Goal: Find specific page/section: Find specific page/section

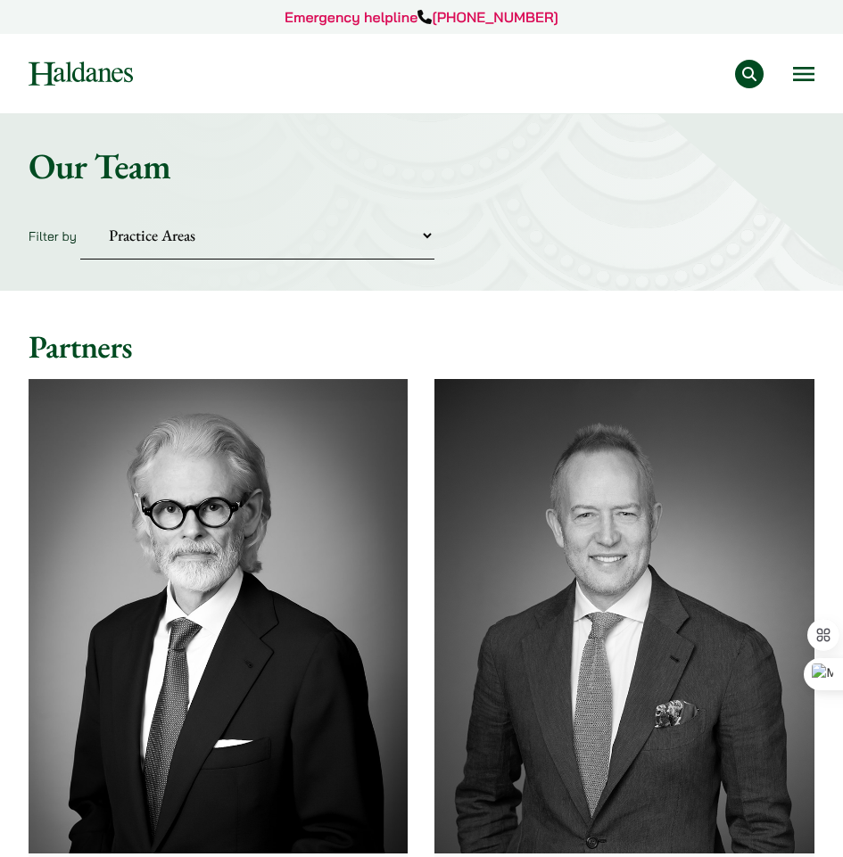
click at [322, 228] on select "Practice Areas Antitrust and Competition Civil Litigation & Dispute Resolution …" at bounding box center [257, 235] width 354 height 48
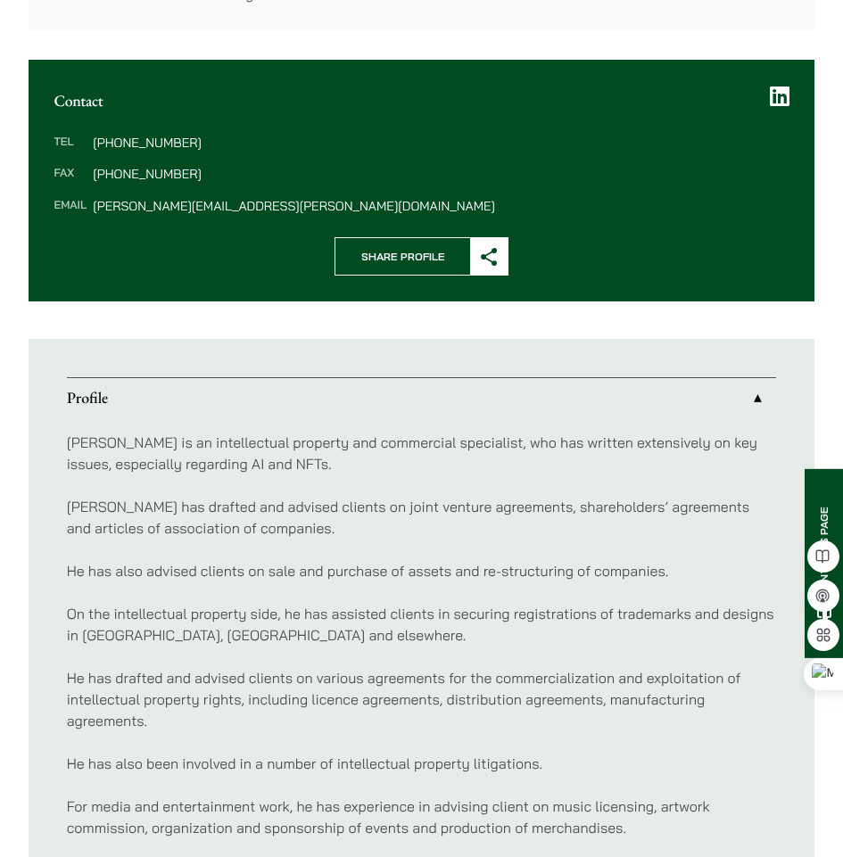
scroll to position [892, 0]
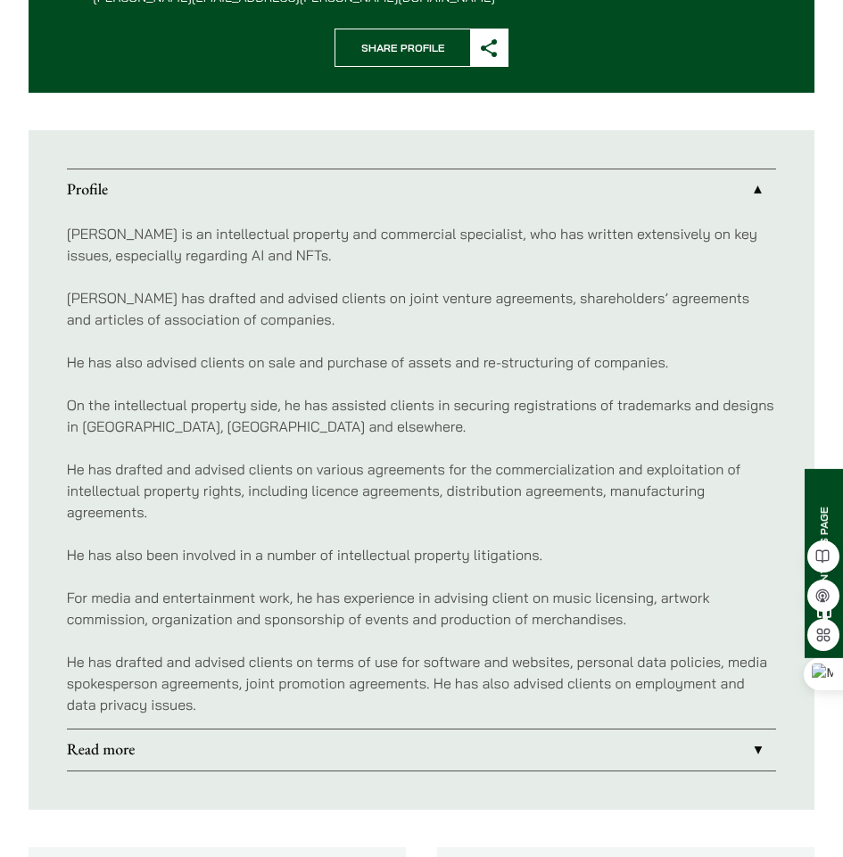
click at [545, 759] on link "Read more" at bounding box center [422, 749] width 710 height 41
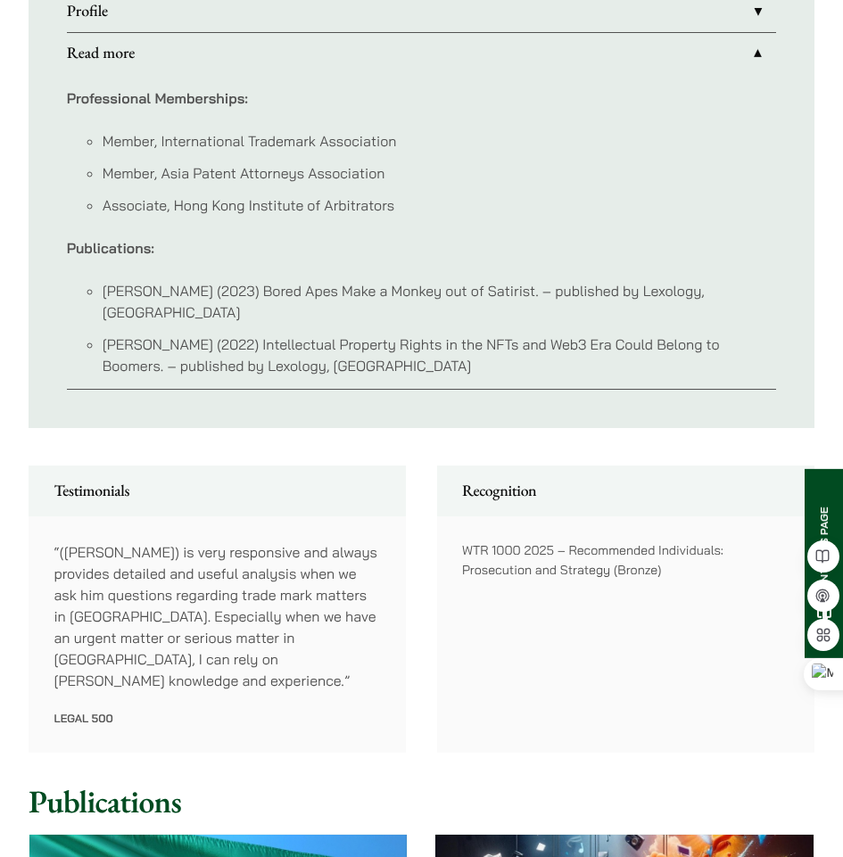
scroll to position [981, 0]
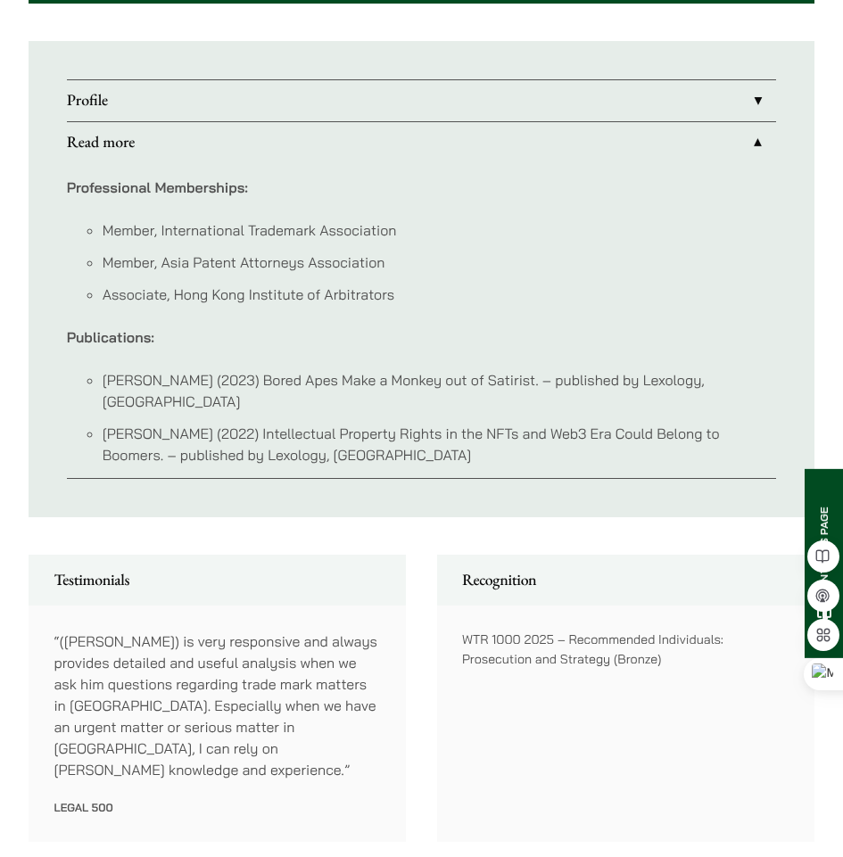
click at [591, 106] on link "Profile" at bounding box center [422, 100] width 710 height 41
